Goal: Task Accomplishment & Management: Manage account settings

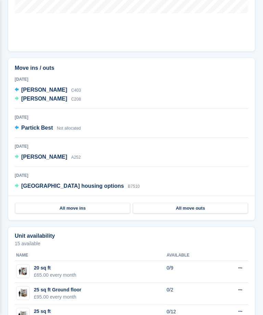
scroll to position [504, 0]
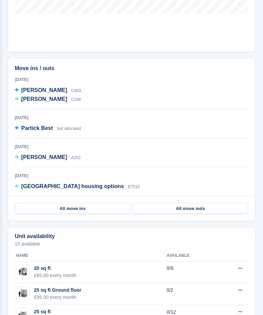
click at [34, 100] on span "[PERSON_NAME]" at bounding box center [44, 100] width 46 height 6
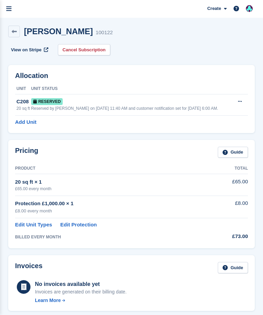
click at [165, 108] on div "Reserved by Simon Gardner on 6th Aug, 11:40 AM and customer notification set fo…" at bounding box center [131, 108] width 201 height 6
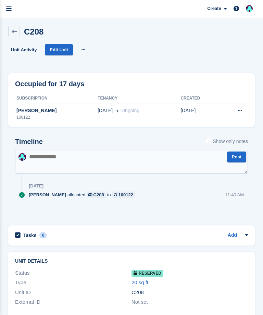
click at [234, 111] on button at bounding box center [239, 111] width 13 height 10
click at [98, 112] on span "[DATE]" at bounding box center [105, 110] width 15 height 7
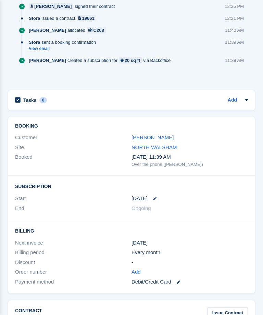
scroll to position [438, 0]
click at [161, 195] on div "[DATE]" at bounding box center [189, 199] width 116 height 8
click at [154, 205] on div "Ongoing" at bounding box center [189, 209] width 116 height 8
click at [161, 195] on div "[DATE]" at bounding box center [189, 199] width 116 height 8
click at [152, 197] on link at bounding box center [152, 198] width 9 height 3
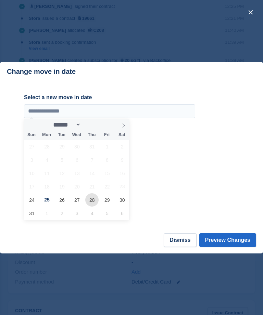
click at [92, 207] on span "28" at bounding box center [91, 199] width 13 height 13
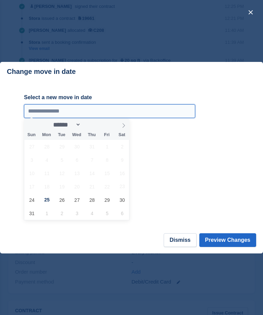
type input "**********"
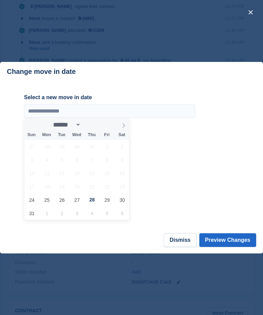
click at [232, 247] on button "Preview Changes" at bounding box center [227, 240] width 57 height 14
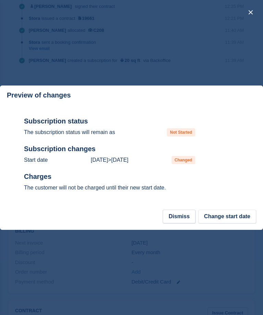
click at [224, 224] on button "Change start date" at bounding box center [227, 217] width 58 height 14
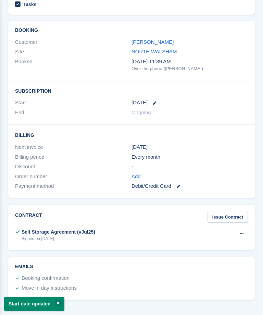
scroll to position [0, 0]
